Goal: Entertainment & Leisure: Consume media (video, audio)

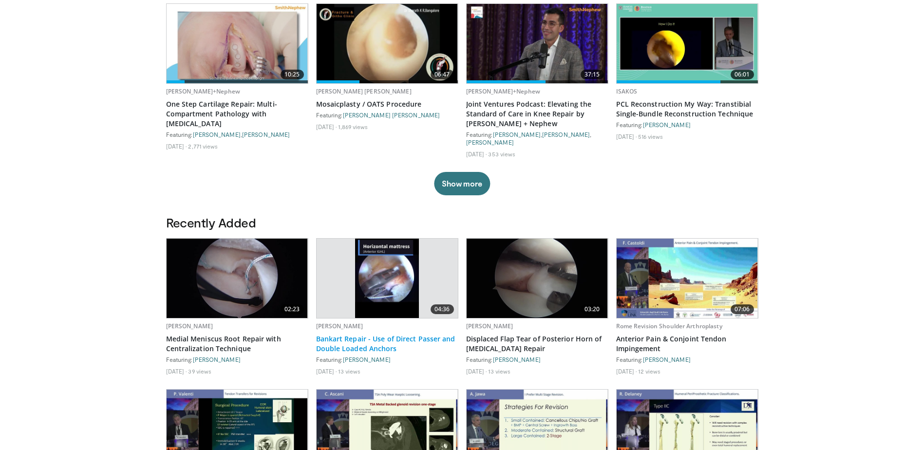
scroll to position [487, 0]
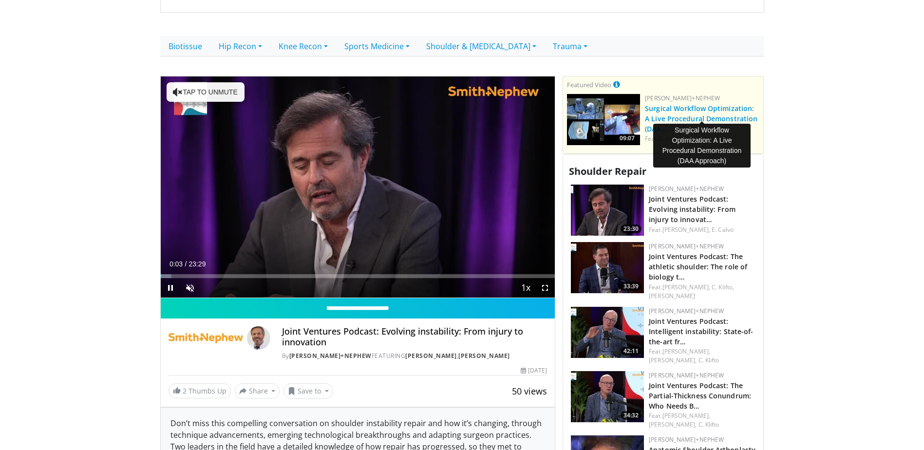
scroll to position [292, 0]
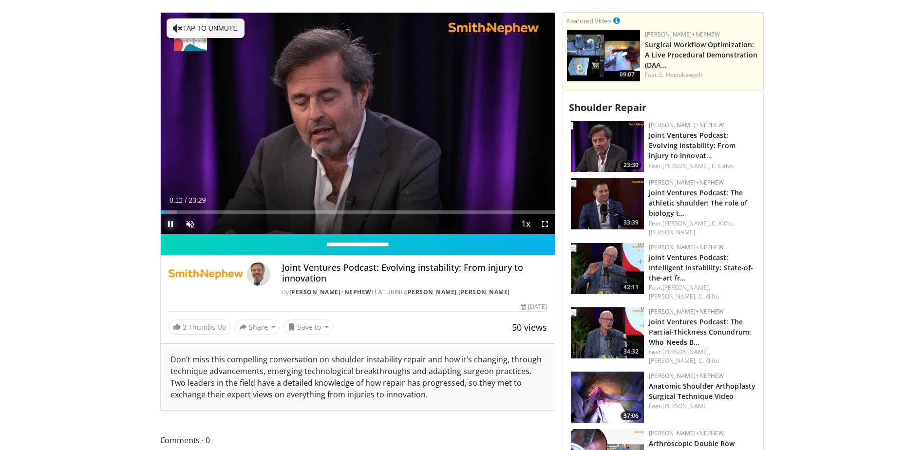
click at [167, 216] on span "Video Player" at bounding box center [170, 223] width 19 height 19
click at [270, 319] on button "Share" at bounding box center [257, 327] width 45 height 16
click at [196, 319] on link "2 Thumbs Up" at bounding box center [199, 326] width 62 height 15
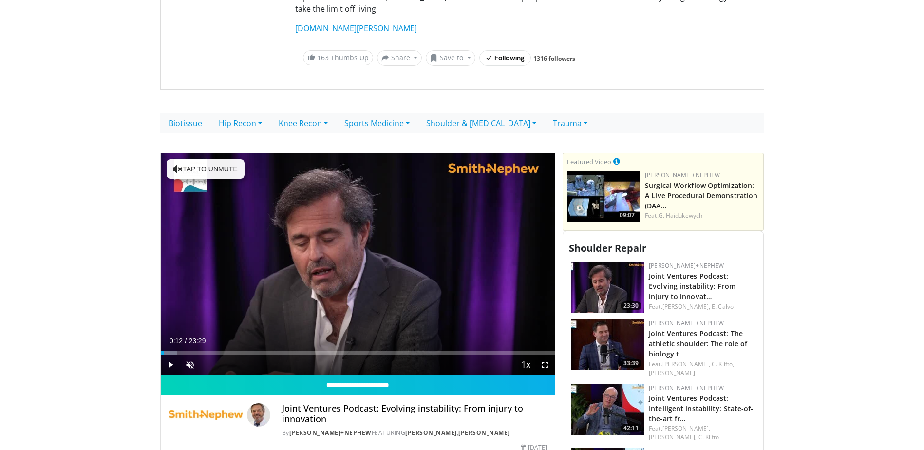
scroll to position [146, 0]
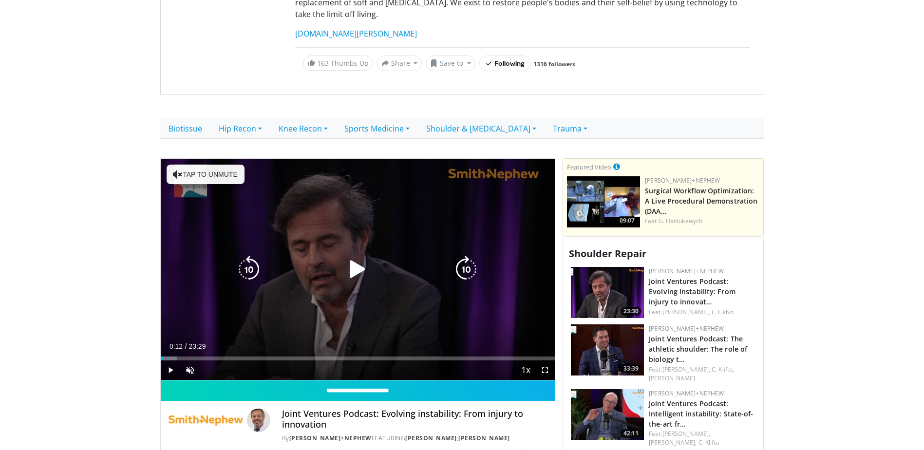
click at [211, 165] on button "Tap to unmute" at bounding box center [205, 174] width 78 height 19
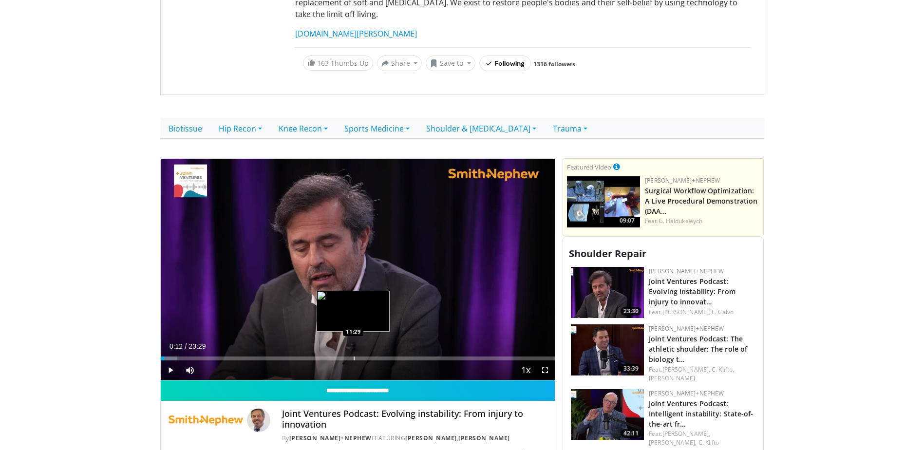
click at [353, 351] on div "Loaded : 4.22% 00:12 11:29" at bounding box center [358, 355] width 394 height 9
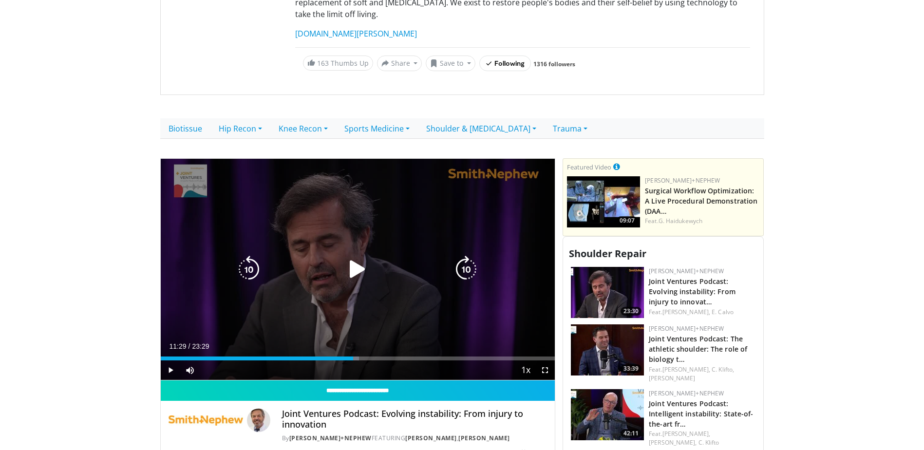
click at [356, 256] on icon "Video Player" at bounding box center [357, 269] width 27 height 27
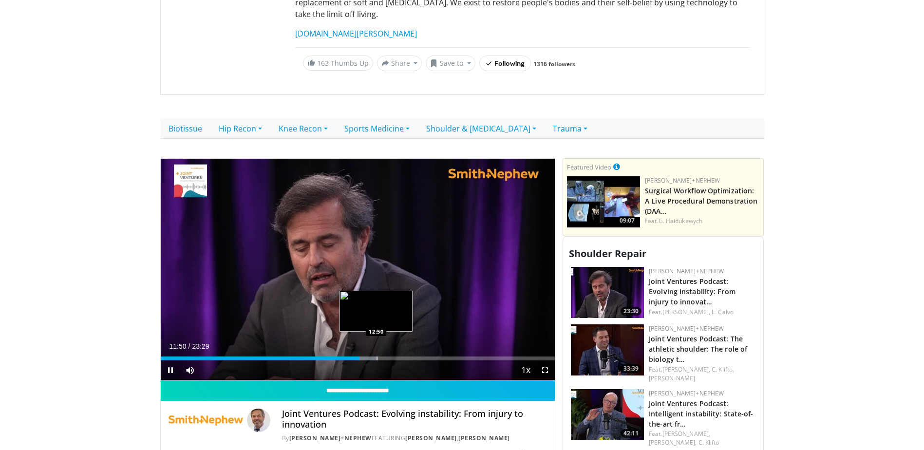
click at [376, 356] on div "Progress Bar" at bounding box center [376, 358] width 1 height 4
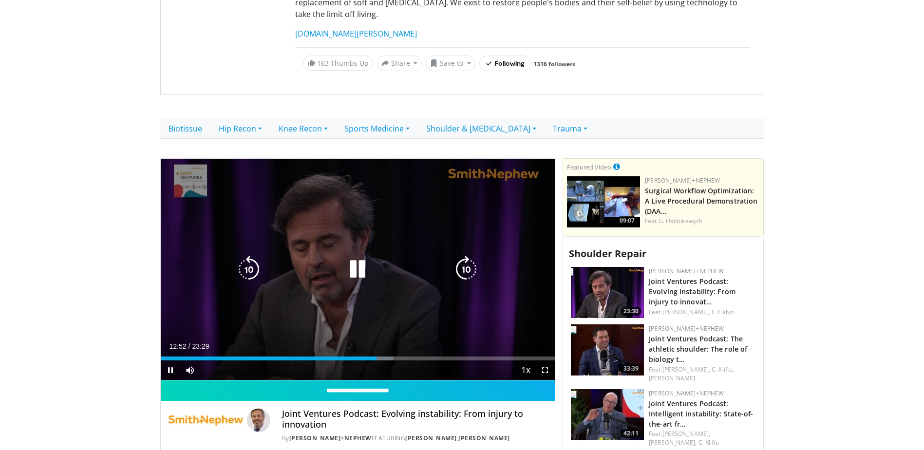
click at [358, 256] on icon "Video Player" at bounding box center [357, 269] width 27 height 27
